Goal: Find specific page/section: Find specific page/section

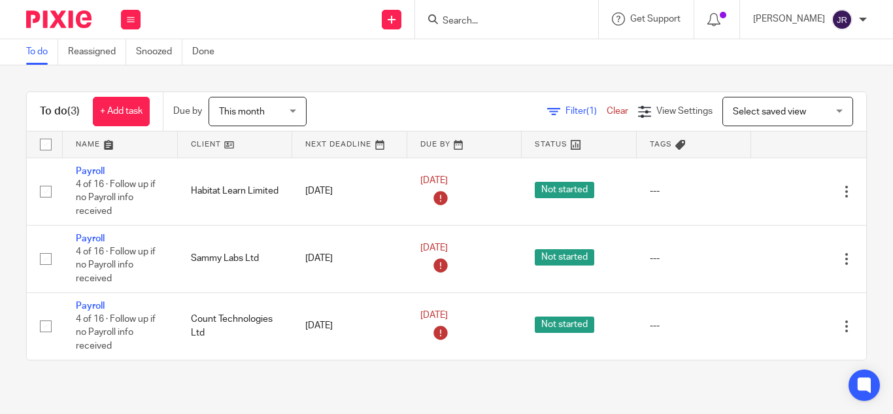
click at [479, 18] on input "Search" at bounding box center [500, 22] width 118 height 12
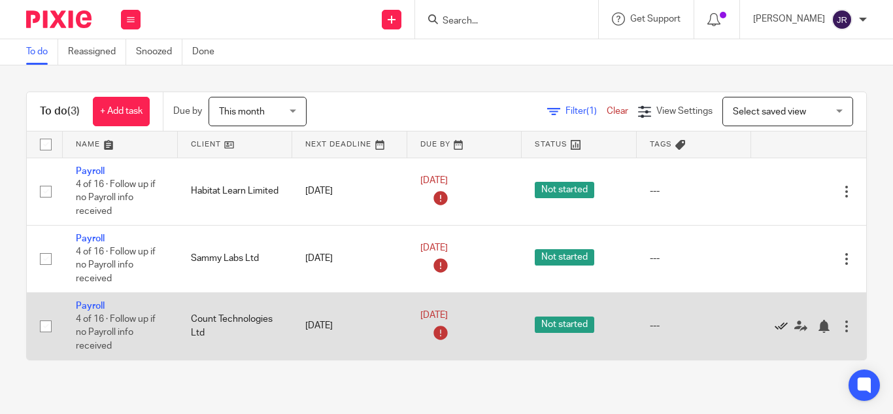
click at [781, 323] on icon at bounding box center [780, 326] width 13 height 13
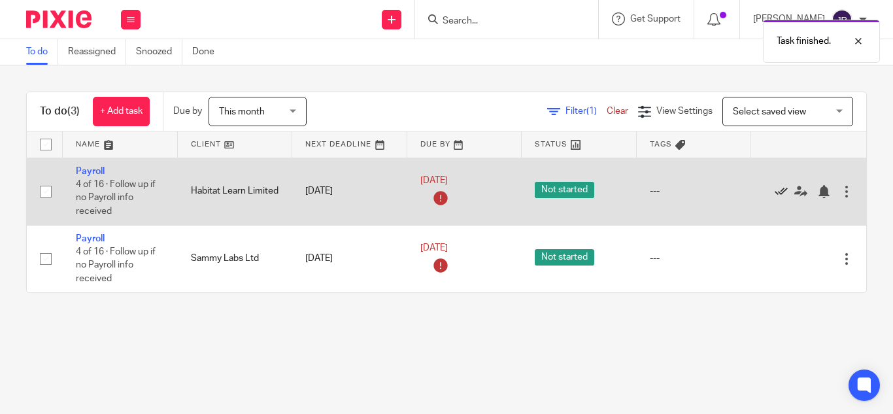
click at [778, 192] on icon at bounding box center [780, 191] width 13 height 13
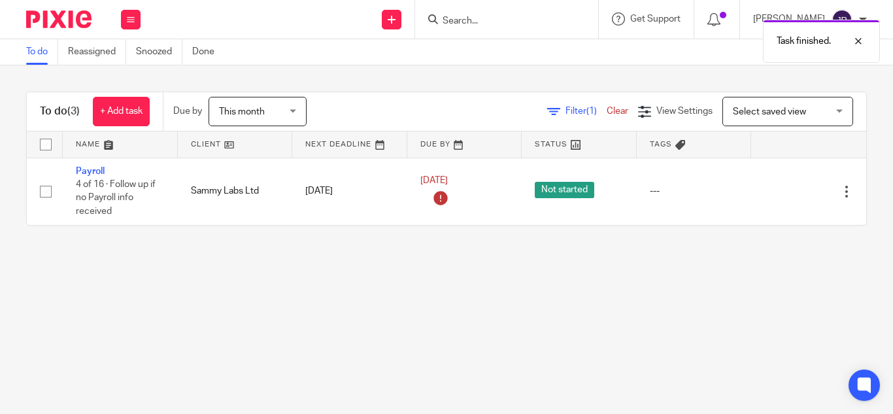
click at [460, 18] on div "Task finished." at bounding box center [662, 38] width 433 height 50
click at [460, 20] on div "Task finished." at bounding box center [662, 38] width 433 height 50
drag, startPoint x: 469, startPoint y: 18, endPoint x: 419, endPoint y: 18, distance: 49.7
click at [468, 18] on div "Task finished." at bounding box center [662, 38] width 433 height 50
click at [481, 27] on div "Task finished." at bounding box center [662, 38] width 433 height 50
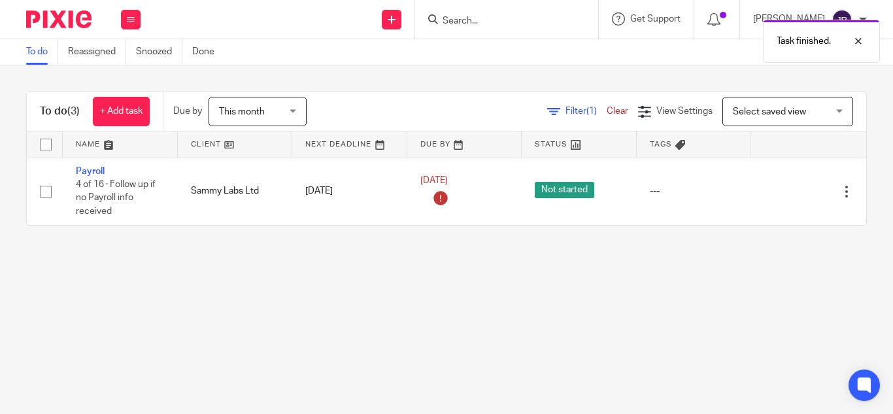
click at [442, 23] on input "Search" at bounding box center [500, 22] width 118 height 12
click at [472, 18] on div "Task finished." at bounding box center [662, 38] width 433 height 50
click at [455, 25] on div "Task finished." at bounding box center [662, 38] width 433 height 50
click at [443, 22] on input "Search" at bounding box center [500, 22] width 118 height 12
type input "h"
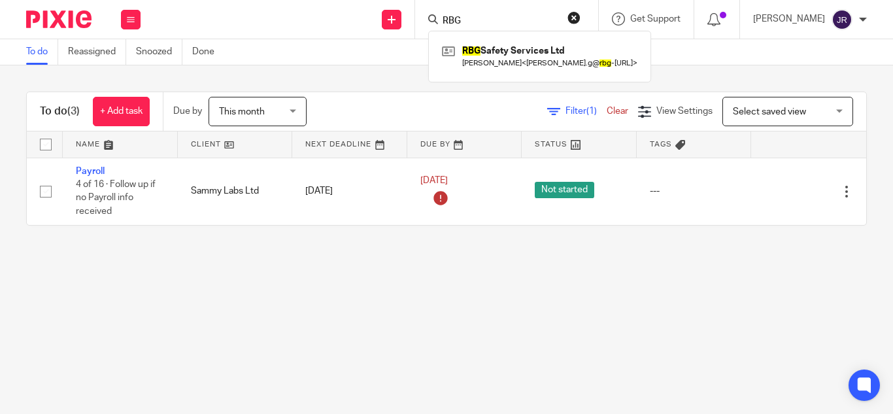
click at [458, 22] on input "RBG" at bounding box center [500, 22] width 118 height 12
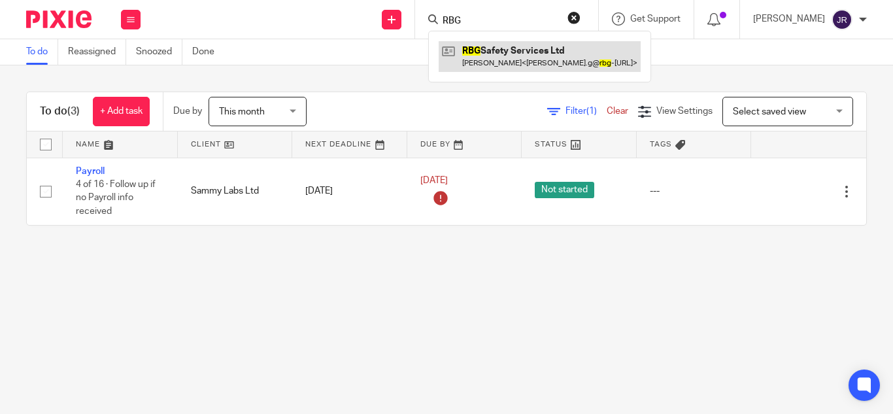
type input "RBG"
click at [482, 41] on link at bounding box center [539, 56] width 202 height 30
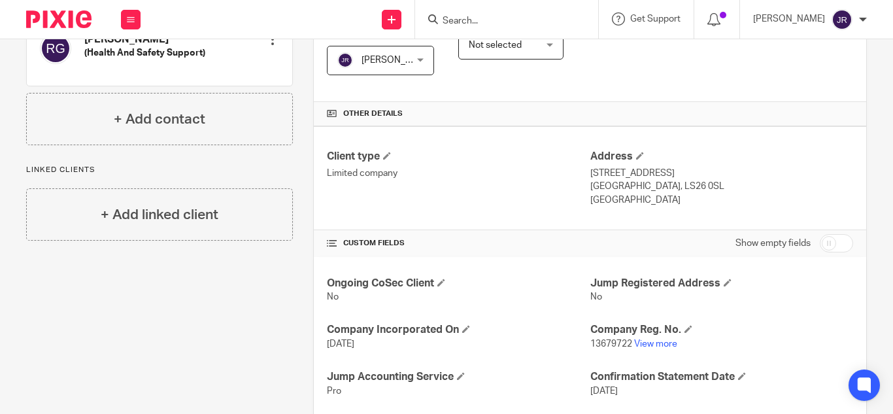
scroll to position [266, 0]
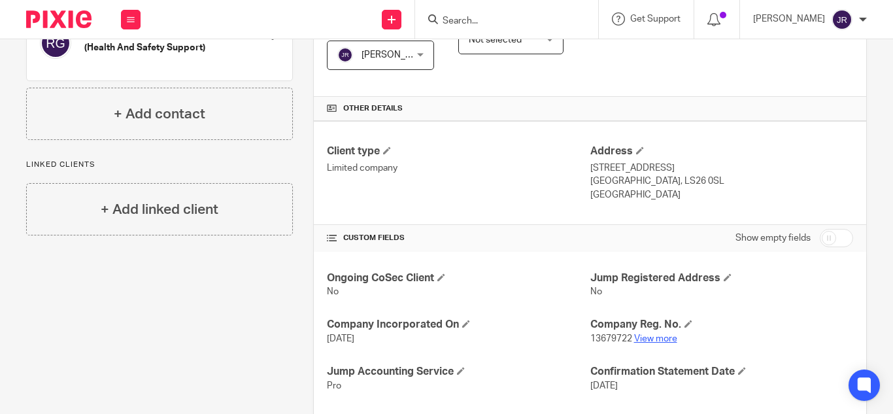
click at [648, 340] on link "View more" at bounding box center [655, 338] width 43 height 9
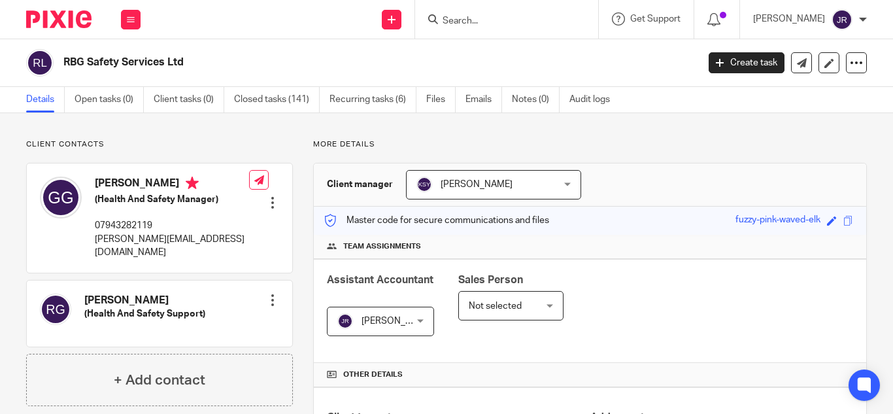
drag, startPoint x: 475, startPoint y: 7, endPoint x: 465, endPoint y: 21, distance: 17.4
click at [475, 7] on div at bounding box center [506, 19] width 183 height 39
click at [465, 21] on input "Search" at bounding box center [500, 22] width 118 height 12
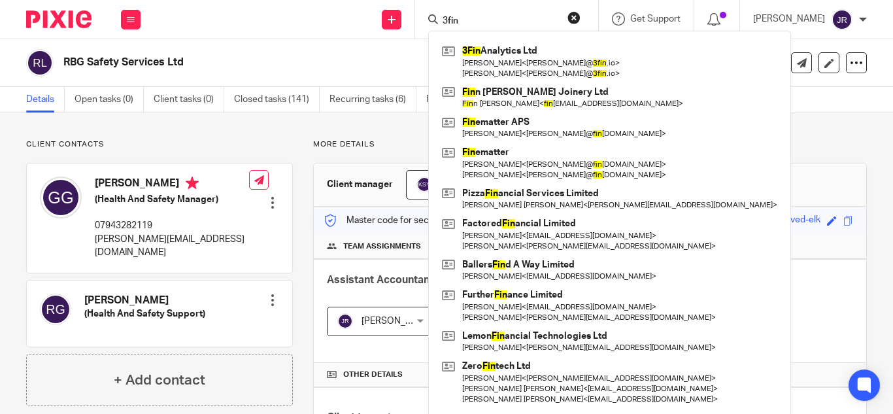
type input "3fin"
click at [572, 18] on button "reset" at bounding box center [573, 17] width 13 height 13
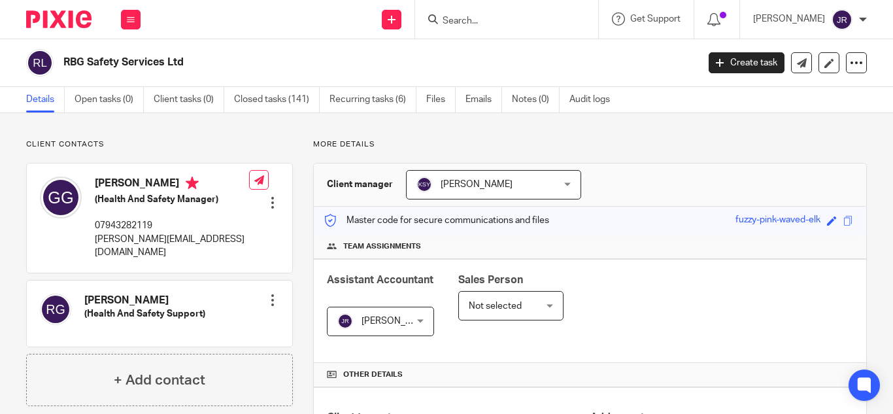
click at [736, 150] on p "More details" at bounding box center [589, 144] width 553 height 10
